Goal: Check status: Check status

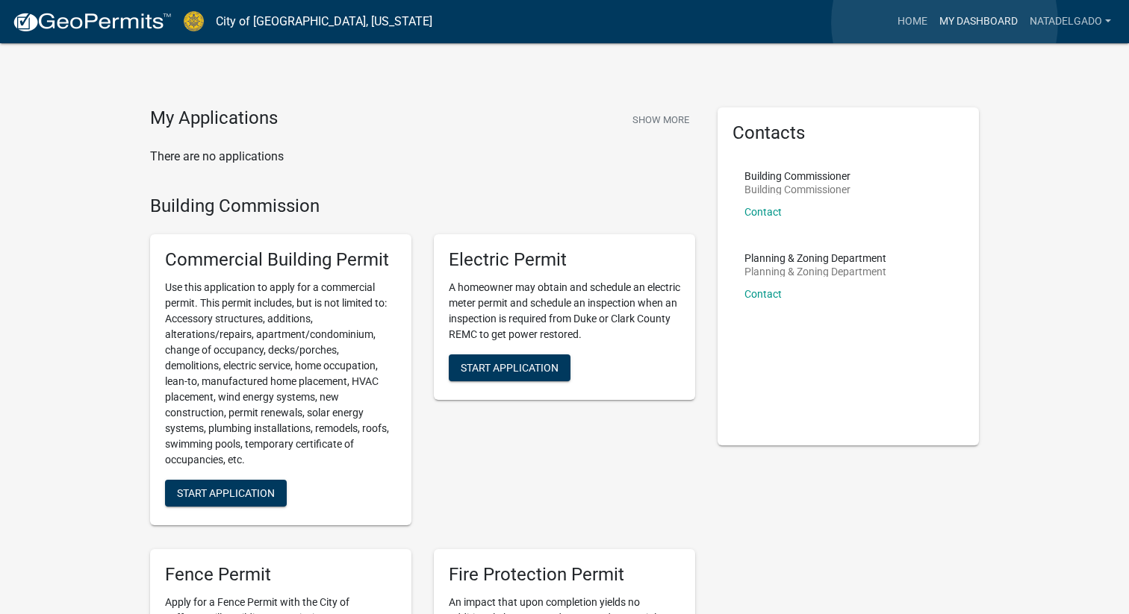
click at [944, 22] on link "My Dashboard" at bounding box center [978, 21] width 90 height 28
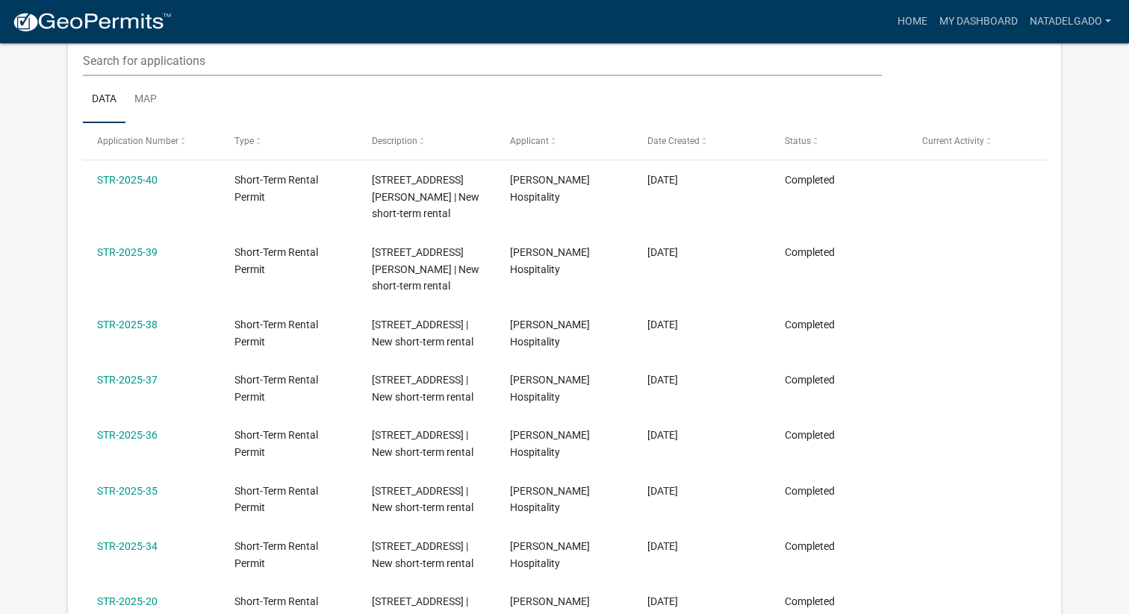
scroll to position [300, 0]
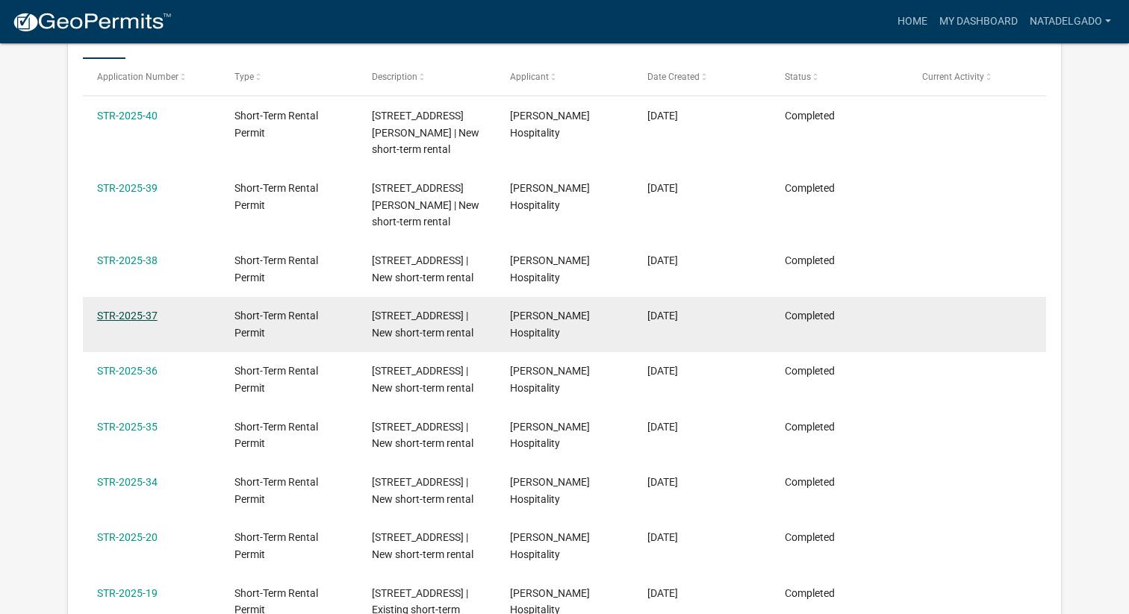
click at [143, 322] on link "STR-2025-37" at bounding box center [127, 316] width 60 height 12
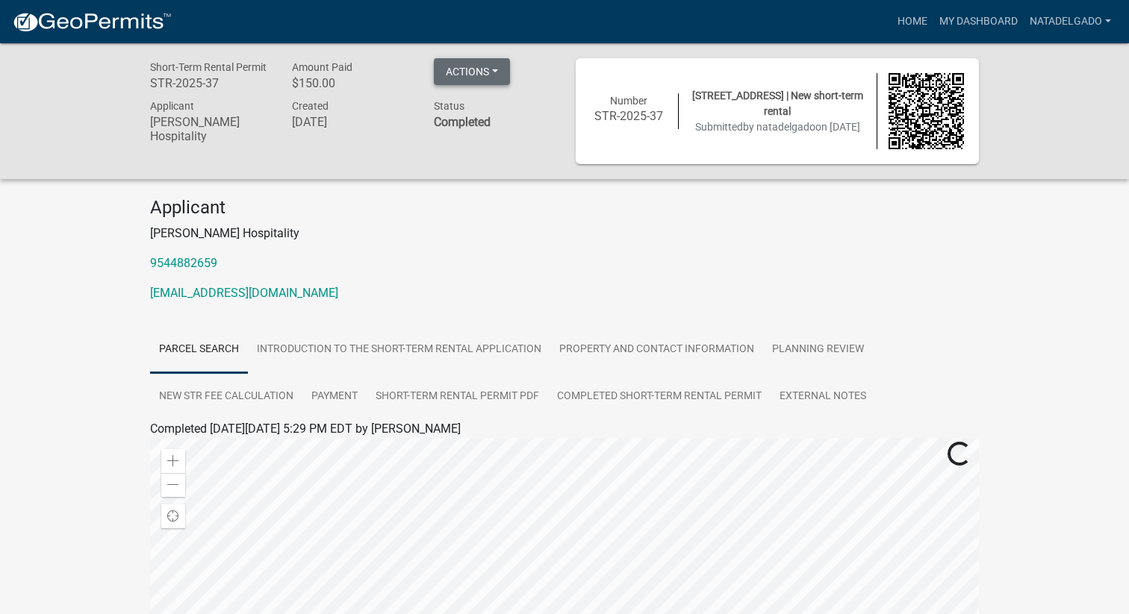
click at [479, 72] on button "Actions" at bounding box center [472, 71] width 76 height 27
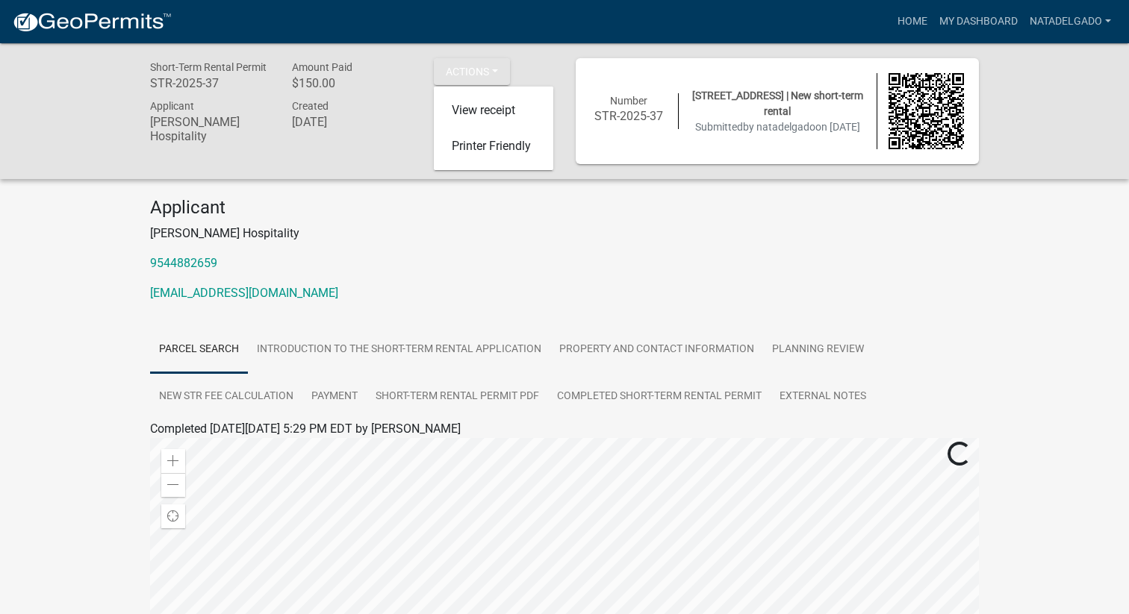
click at [435, 278] on div "Applicant [PERSON_NAME] Hospitality 9544882659 [EMAIL_ADDRESS][DOMAIN_NAME]" at bounding box center [564, 255] width 851 height 117
